Goal: Information Seeking & Learning: Learn about a topic

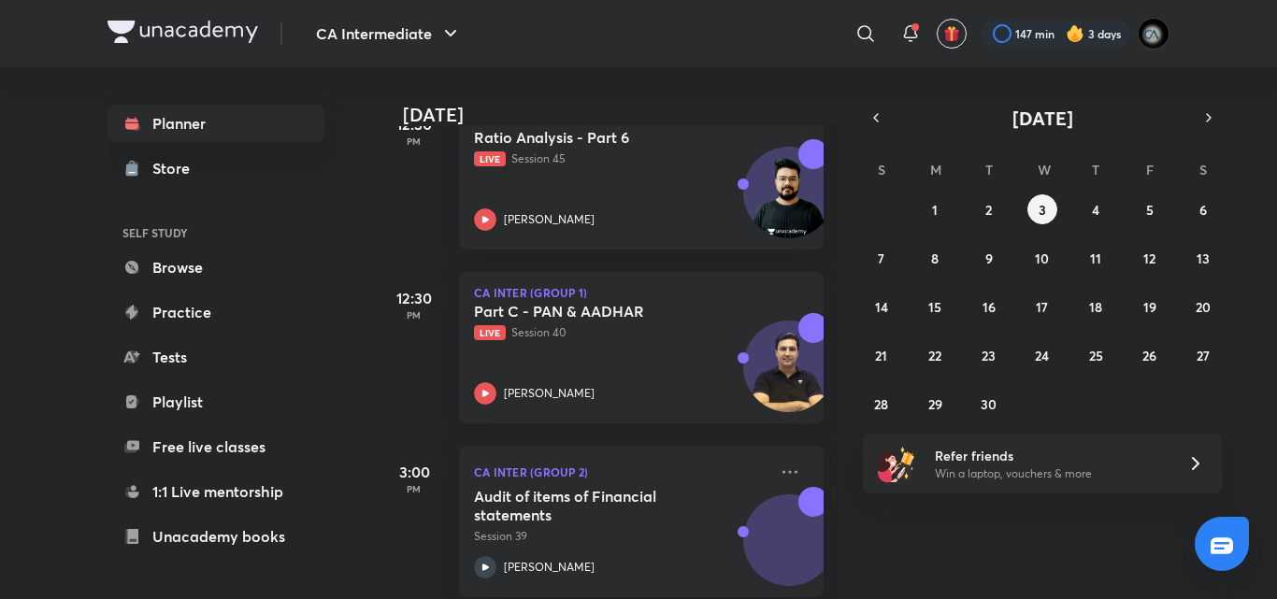
scroll to position [675, 0]
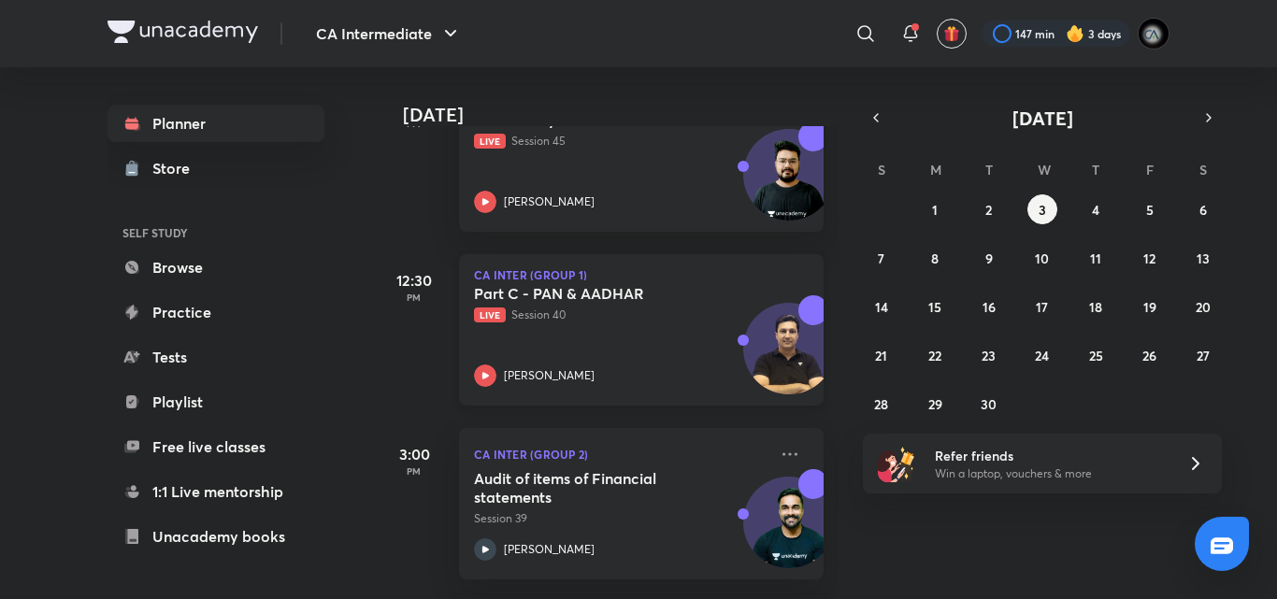
click at [609, 315] on p "Live Session 40" at bounding box center [621, 315] width 294 height 17
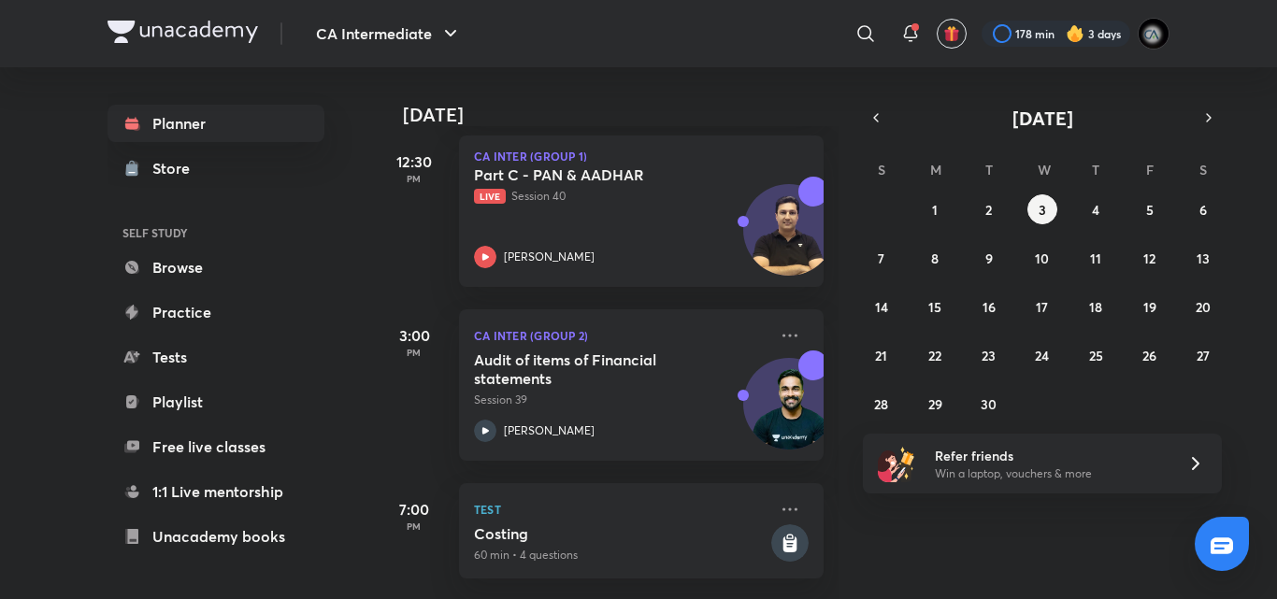
scroll to position [808, 0]
click at [877, 127] on button "button" at bounding box center [876, 118] width 26 height 26
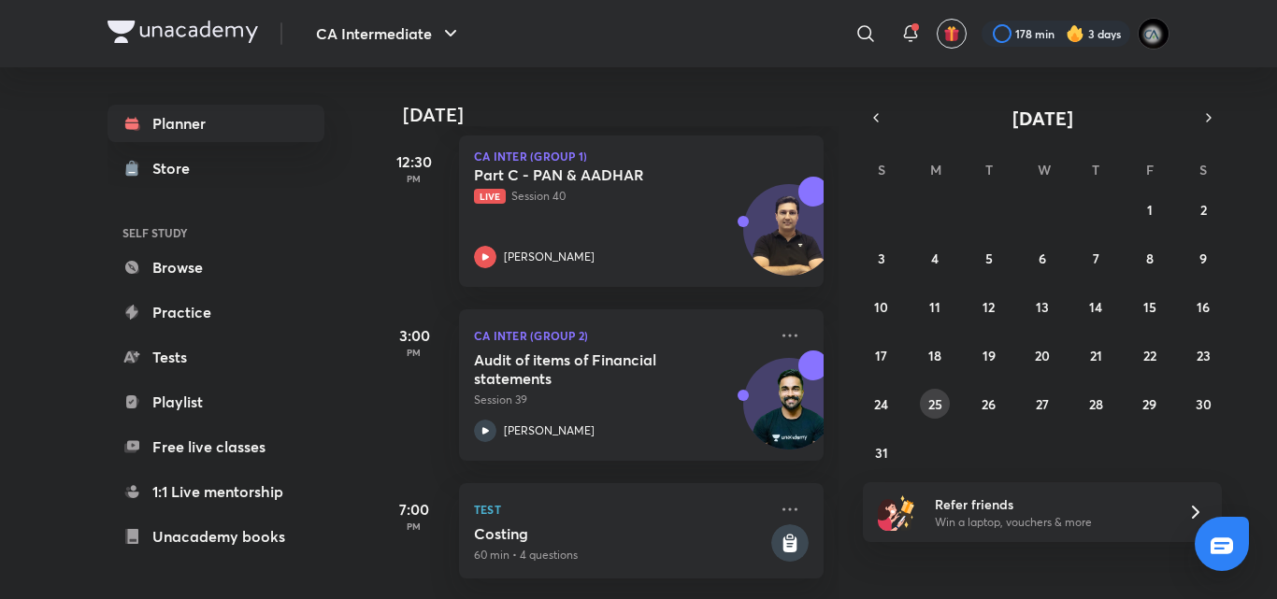
click at [928, 396] on abbr "25" at bounding box center [935, 404] width 14 height 18
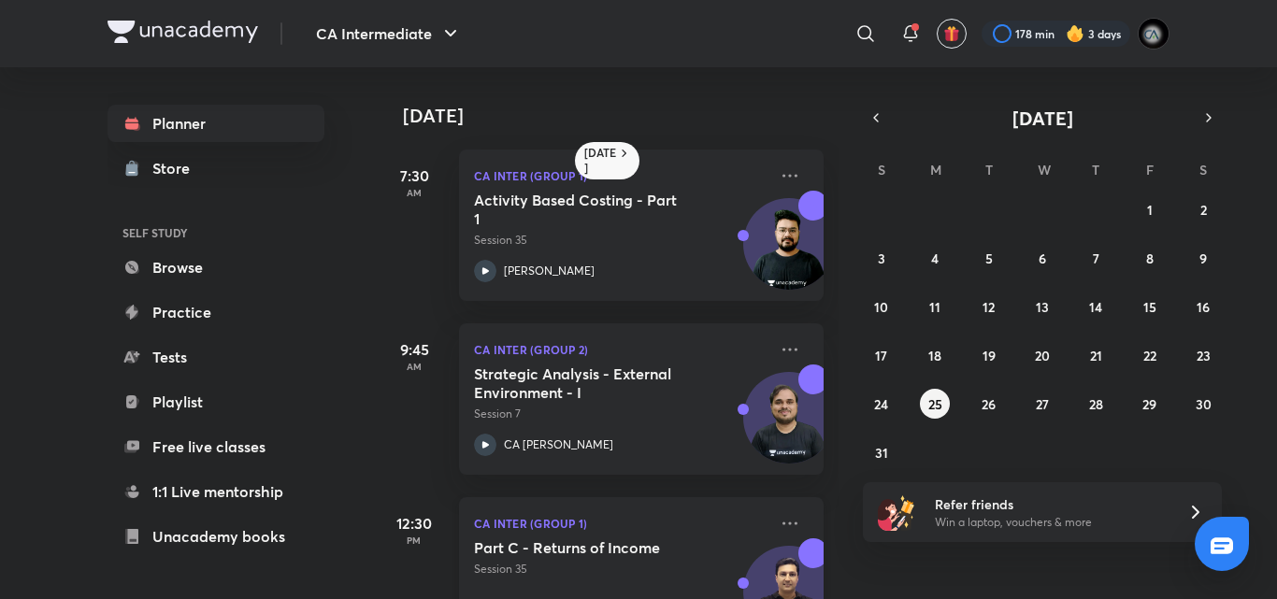
click at [682, 560] on div "Part C - Returns of Income Session 35" at bounding box center [621, 558] width 294 height 39
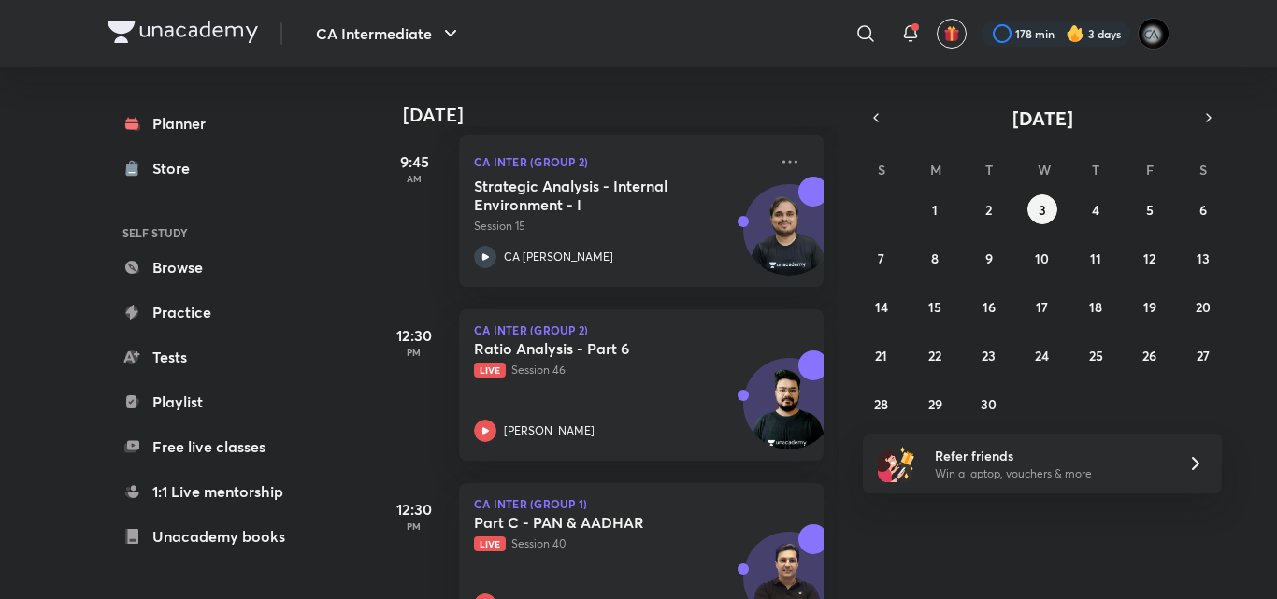
scroll to position [453, 0]
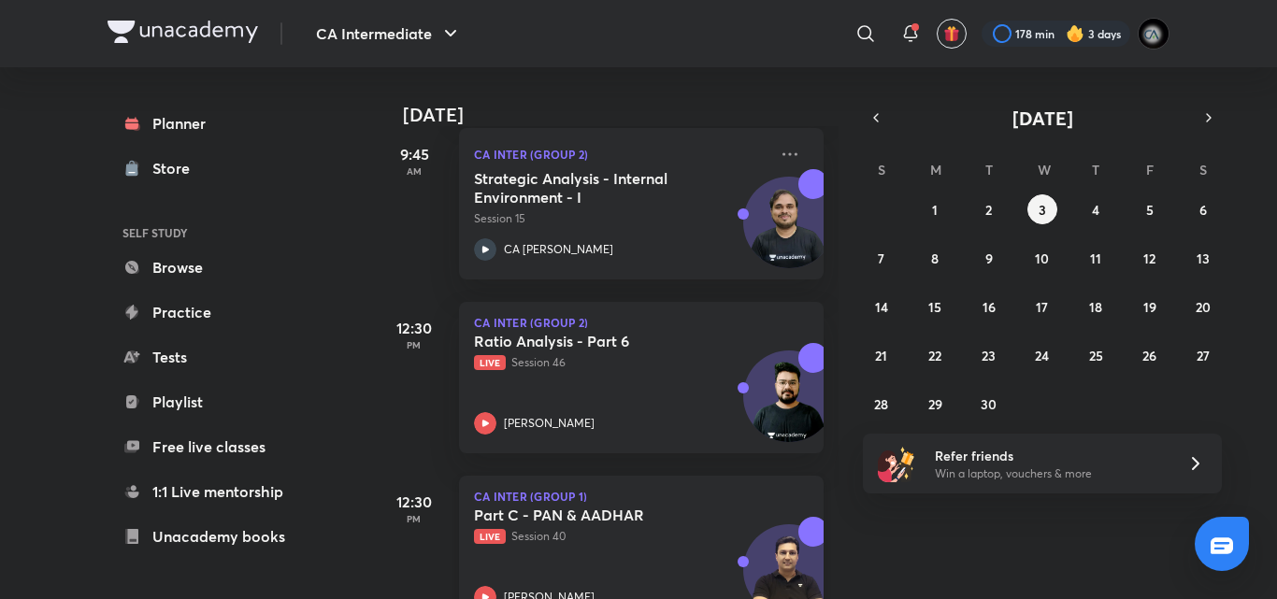
click at [618, 523] on h5 "Part C - PAN & AADHAR" at bounding box center [590, 515] width 233 height 19
